Goal: Task Accomplishment & Management: Use online tool/utility

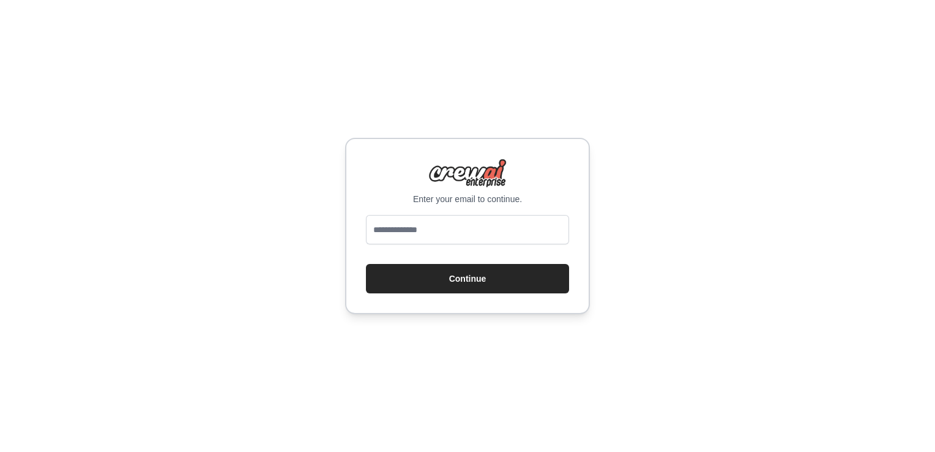
click at [443, 234] on input "email" at bounding box center [467, 229] width 203 height 29
click at [726, 190] on div "Enter your email to continue. Continue" at bounding box center [467, 226] width 935 height 452
drag, startPoint x: 401, startPoint y: 229, endPoint x: 410, endPoint y: 231, distance: 9.5
click at [401, 229] on input "email" at bounding box center [467, 229] width 203 height 29
type input "**********"
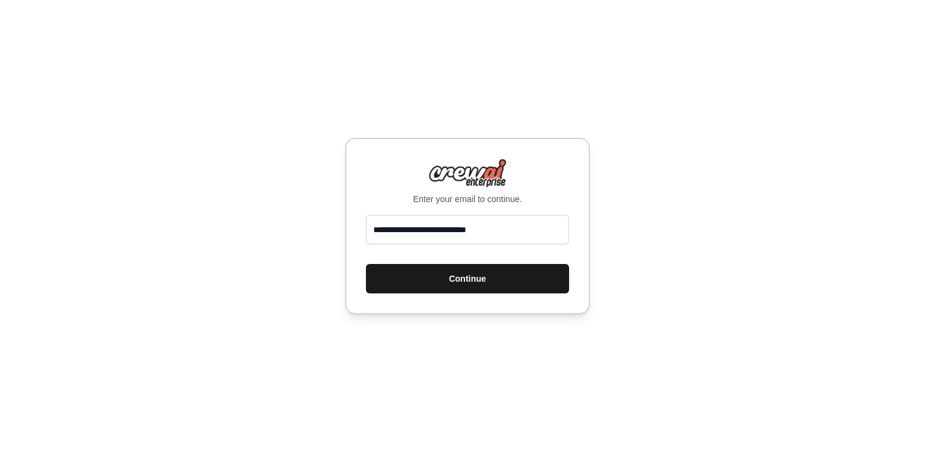
click at [441, 279] on button "Continue" at bounding box center [467, 278] width 203 height 29
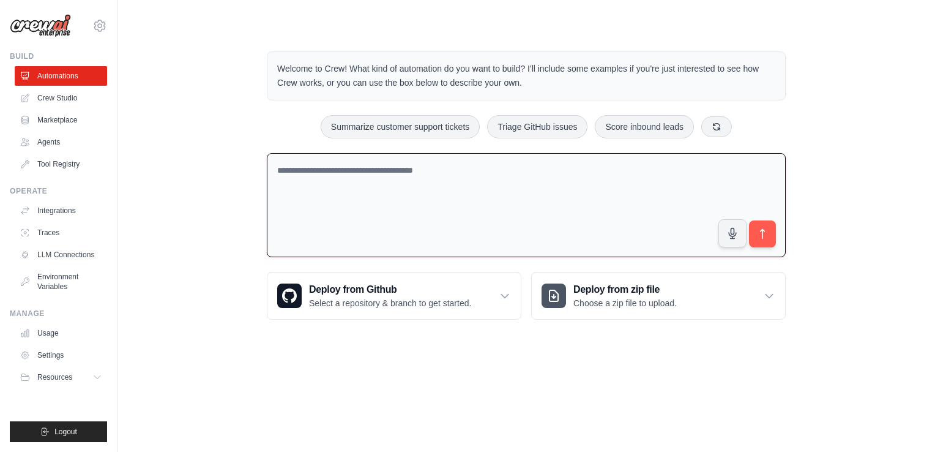
click at [344, 168] on textarea at bounding box center [526, 205] width 519 height 105
drag, startPoint x: 324, startPoint y: 171, endPoint x: 412, endPoint y: 173, distance: 88.7
click at [412, 173] on textarea at bounding box center [526, 205] width 519 height 105
click at [824, 137] on div "Welcome to Crew! What kind of automation do you want to build? I'll include som…" at bounding box center [526, 185] width 778 height 307
click at [48, 147] on link "Agents" at bounding box center [62, 142] width 92 height 20
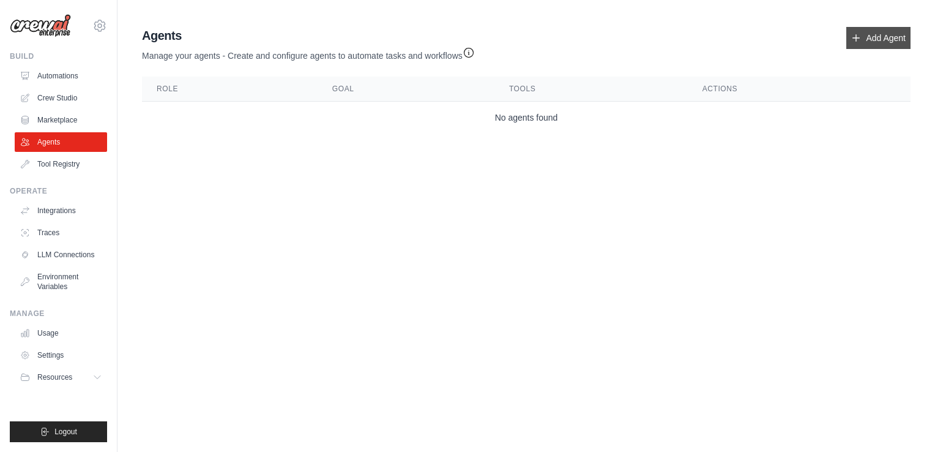
click at [879, 35] on link "Add Agent" at bounding box center [878, 38] width 64 height 22
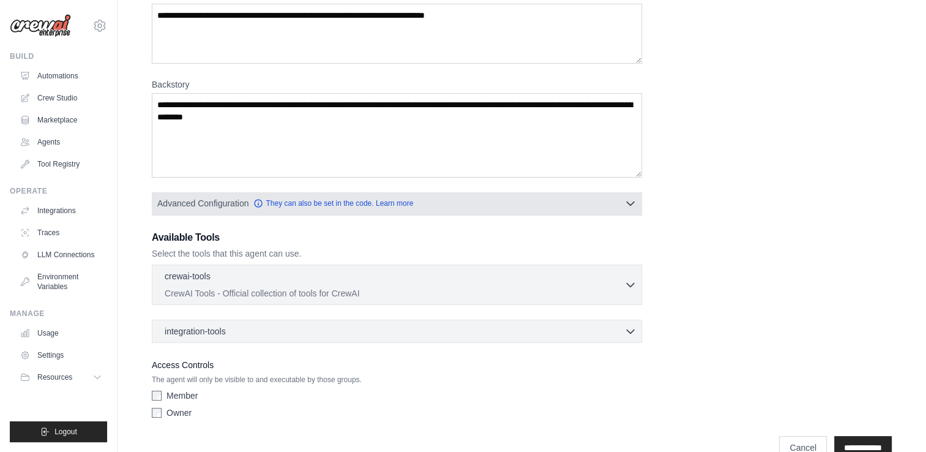
scroll to position [147, 0]
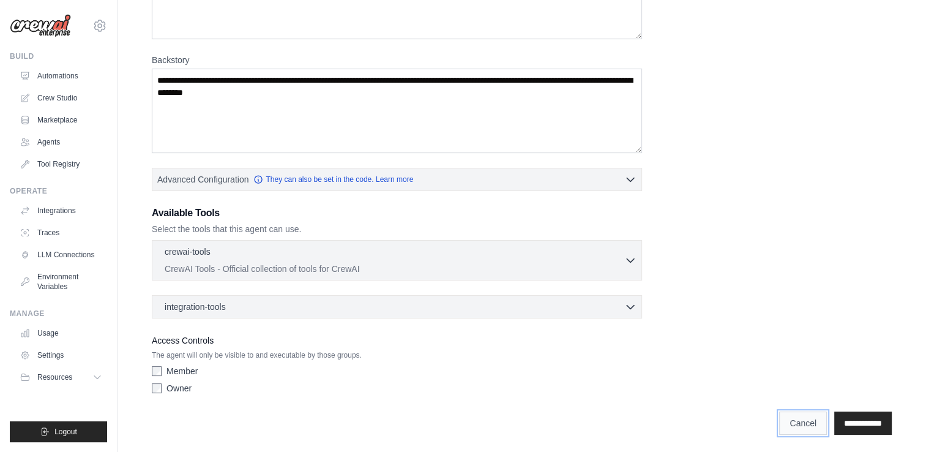
click at [793, 426] on link "Cancel" at bounding box center [803, 422] width 48 height 23
